Goal: Find specific page/section: Find specific page/section

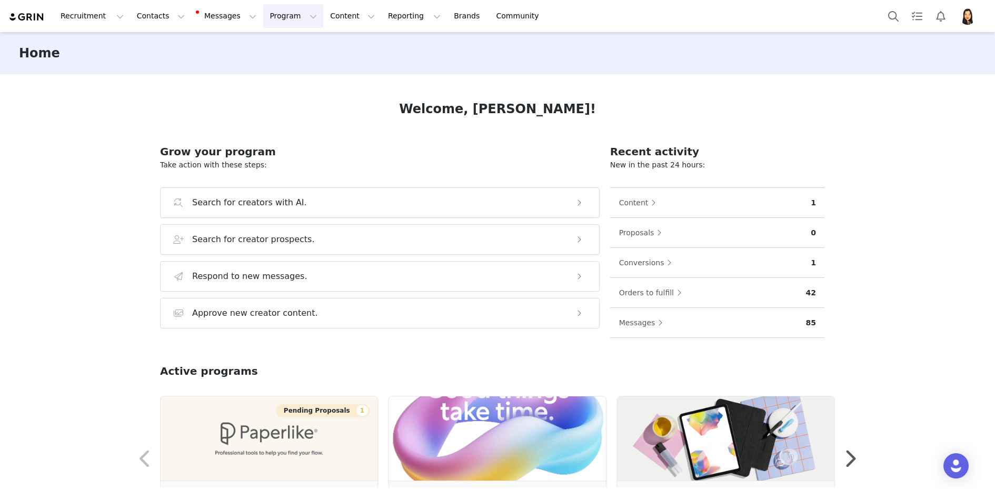
click at [280, 18] on button "Program Program" at bounding box center [293, 16] width 60 height 24
click at [283, 47] on p "Activations" at bounding box center [275, 46] width 41 height 11
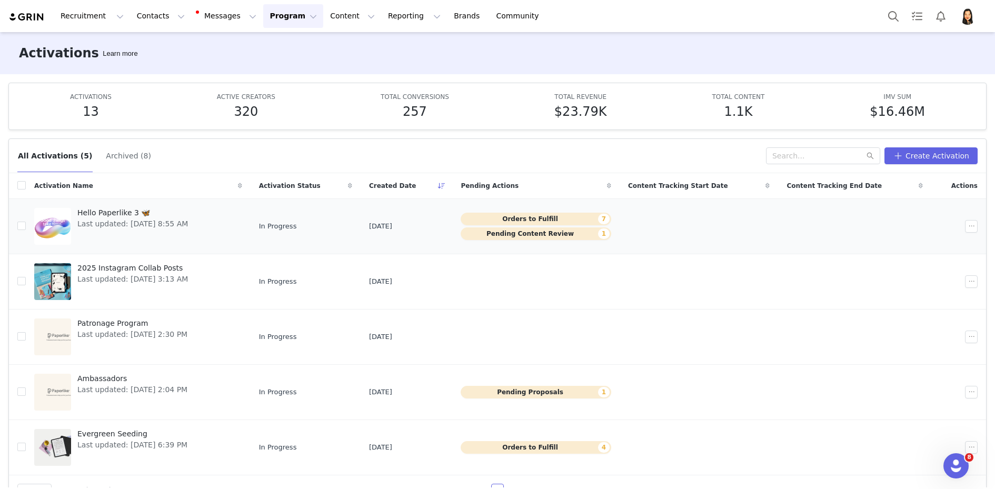
click at [163, 222] on span "Last updated: [DATE] 8:55 AM" at bounding box center [132, 224] width 111 height 11
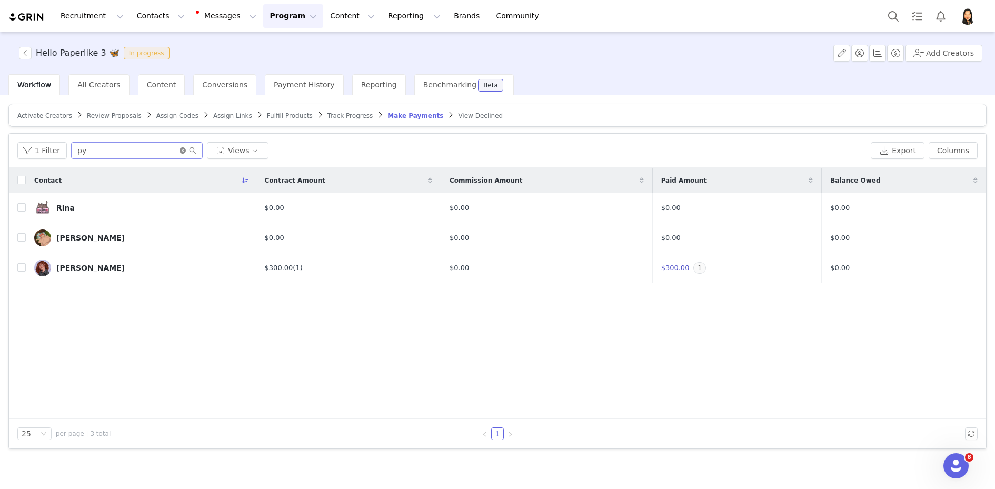
click at [180, 150] on icon "icon: close-circle" at bounding box center [183, 150] width 6 height 6
click at [152, 150] on input "text" at bounding box center [137, 150] width 132 height 17
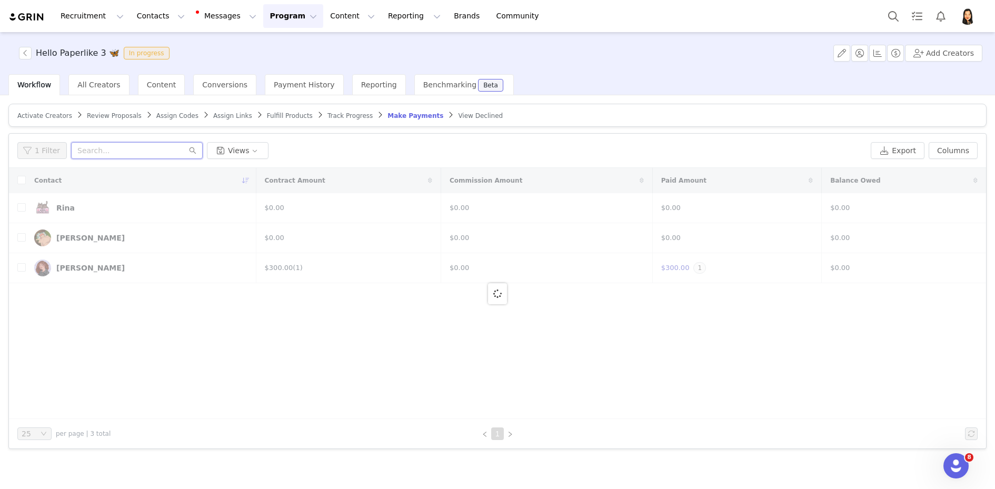
type input "j"
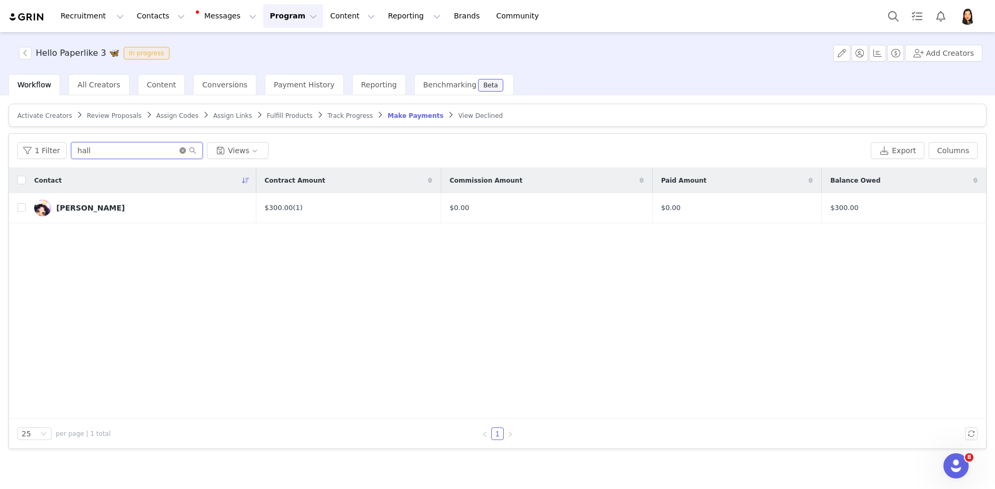
type input "hall"
click at [181, 151] on icon "icon: close-circle" at bounding box center [183, 150] width 6 height 6
